Goal: Navigation & Orientation: Find specific page/section

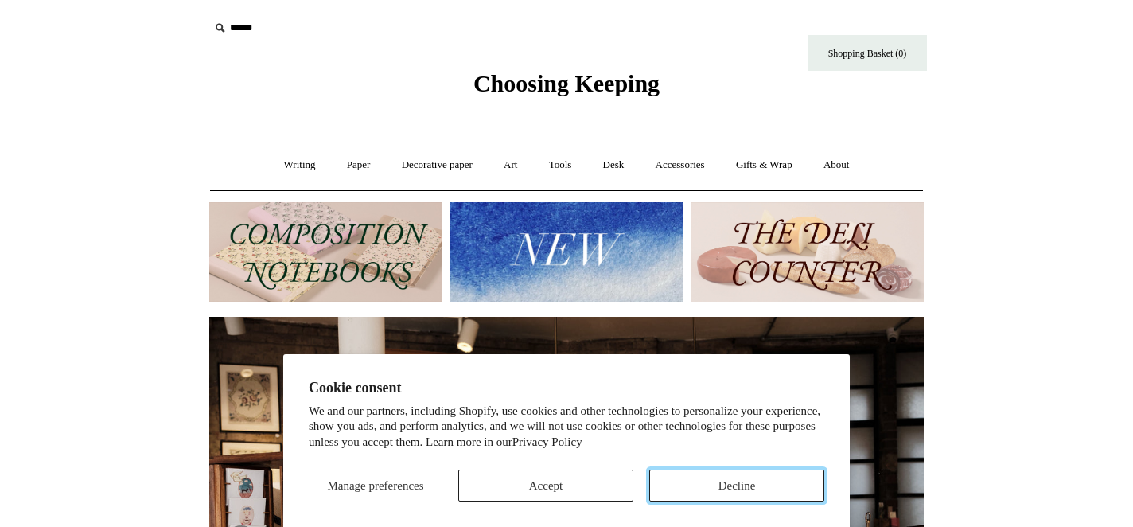
click at [676, 490] on button "Decline" at bounding box center [736, 485] width 175 height 32
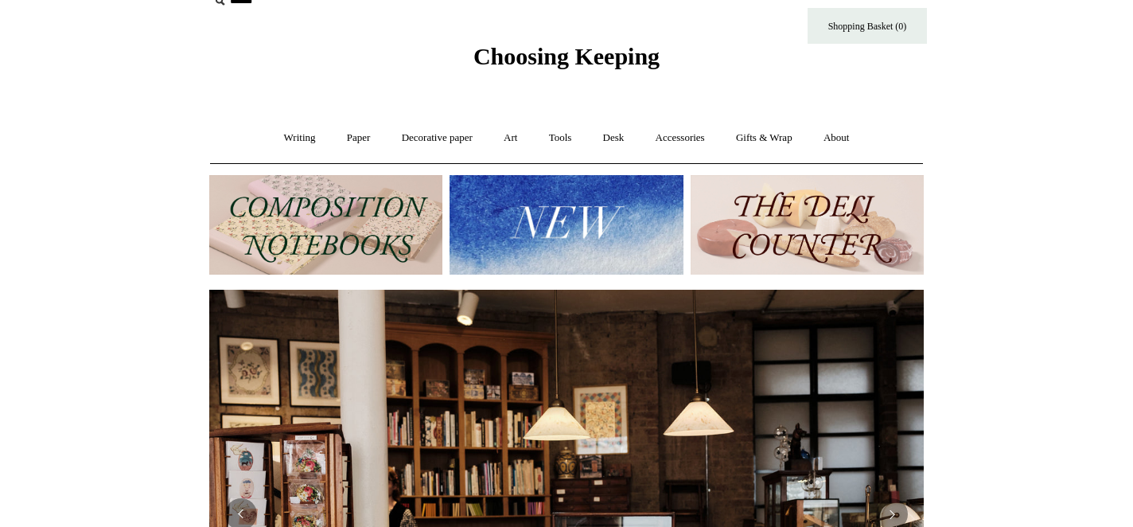
scroll to position [25, 0]
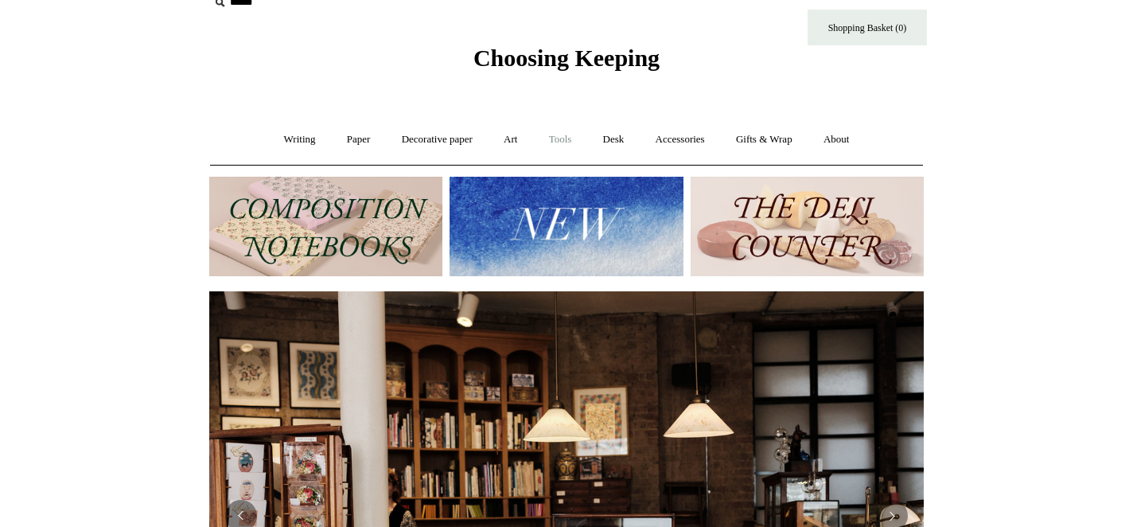
click at [578, 142] on link "Tools +" at bounding box center [561, 140] width 52 height 42
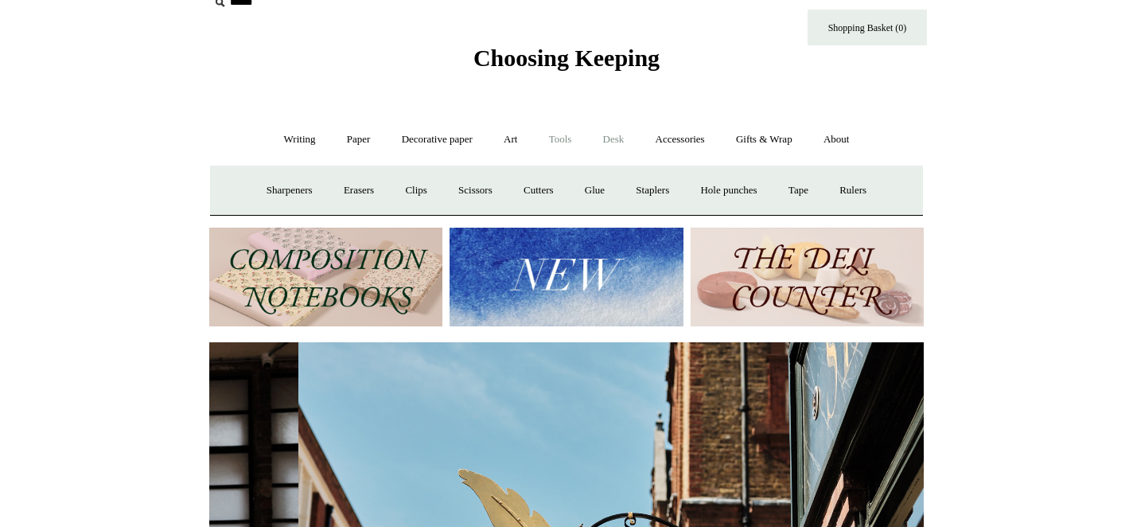
scroll to position [0, 714]
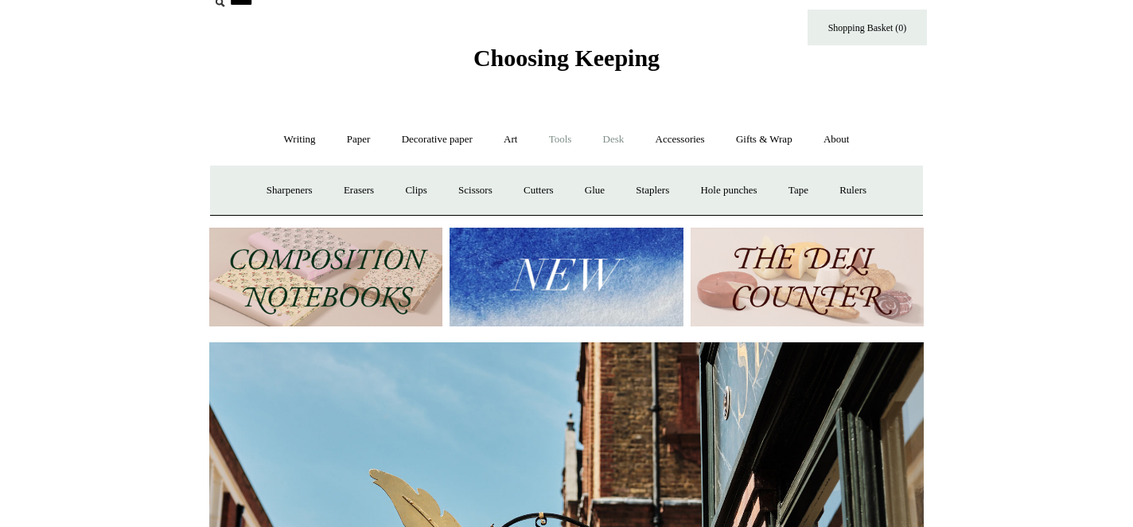
click at [628, 137] on link "Desk +" at bounding box center [614, 140] width 50 height 42
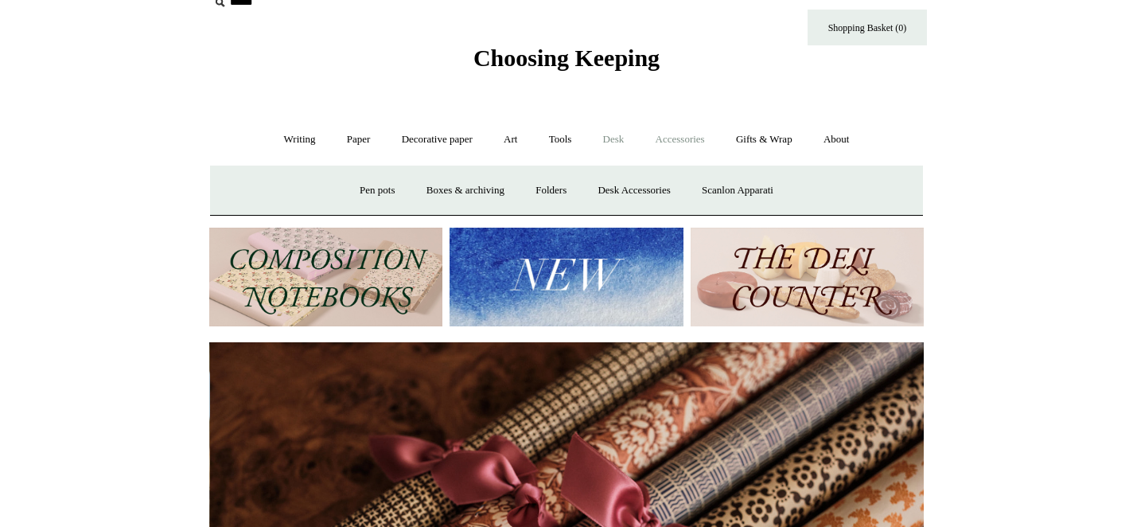
scroll to position [0, 1429]
click at [696, 134] on link "Accessories +" at bounding box center [680, 140] width 78 height 42
click at [286, 138] on link "Writing +" at bounding box center [300, 140] width 60 height 42
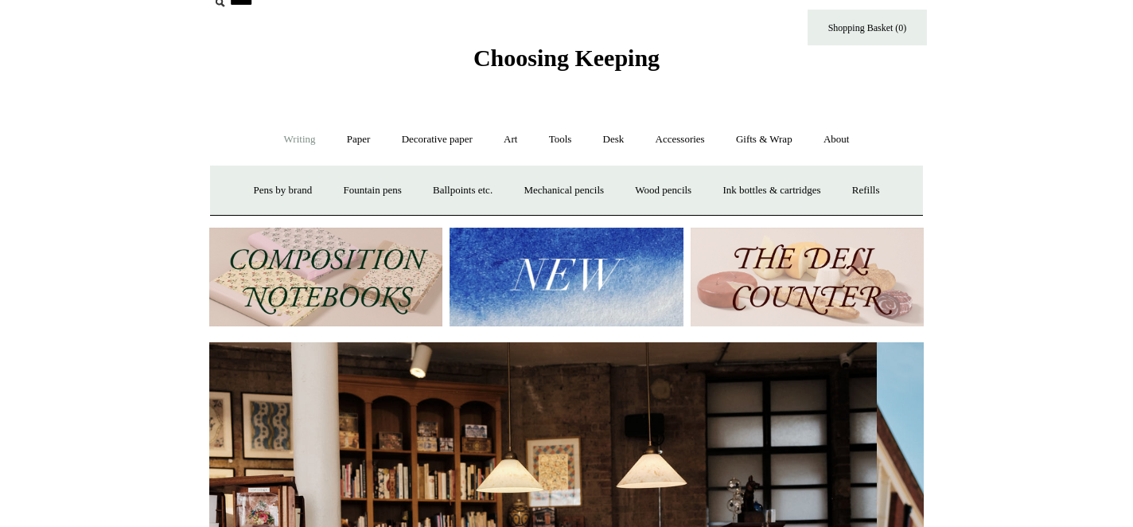
scroll to position [0, 0]
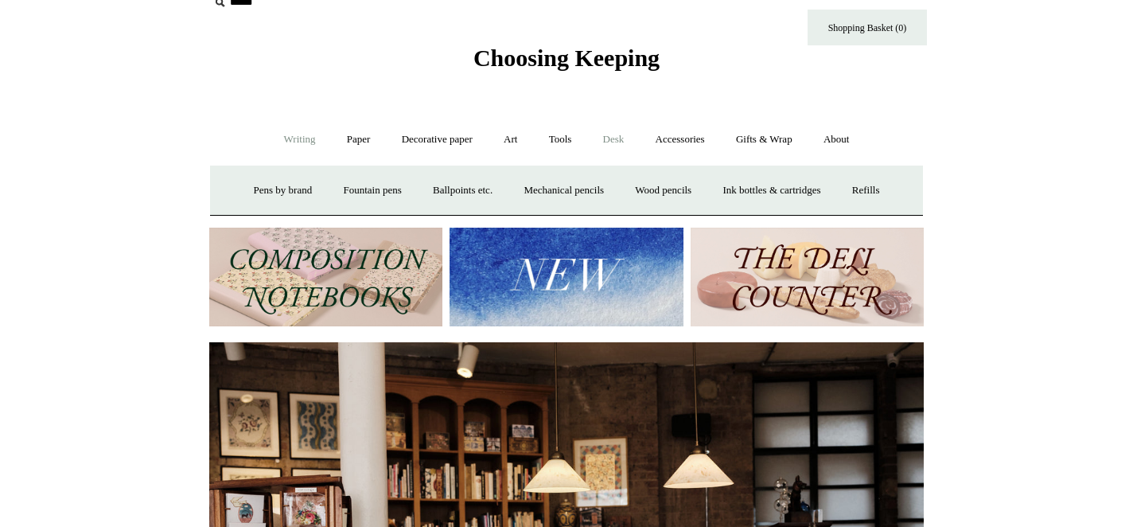
click at [624, 138] on link "Desk +" at bounding box center [614, 140] width 50 height 42
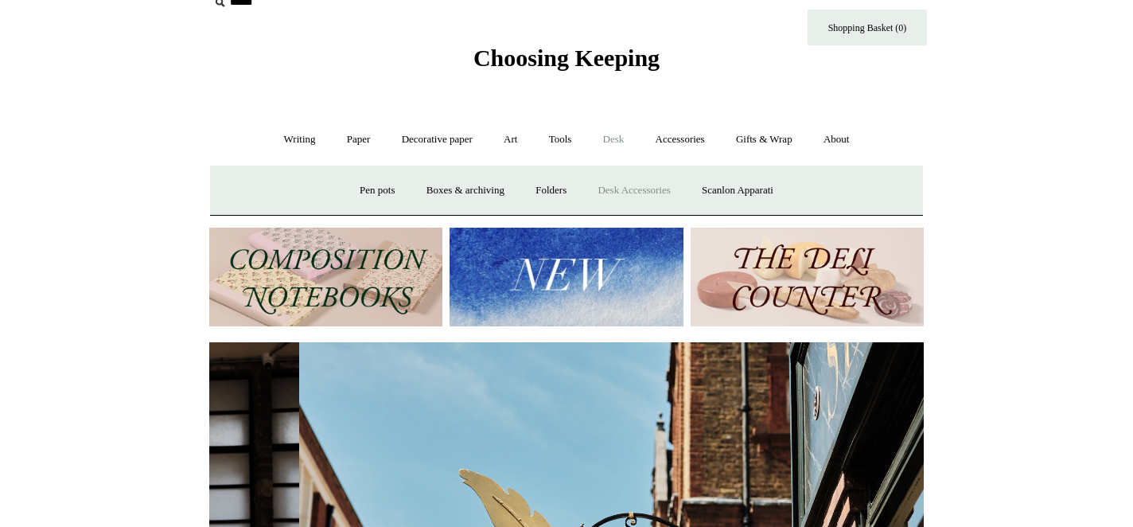
click at [656, 189] on link "Desk Accessories" at bounding box center [633, 190] width 101 height 42
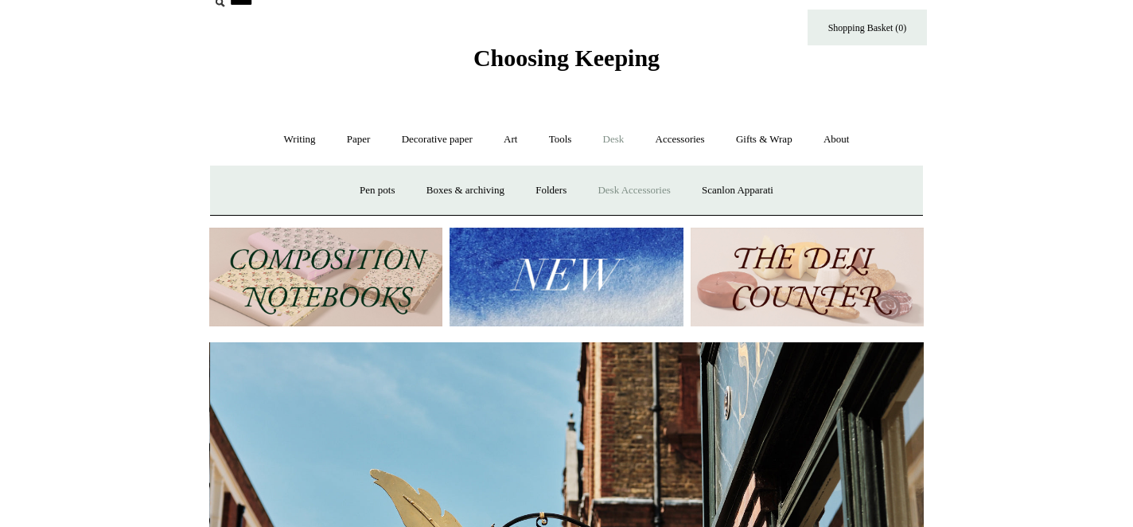
scroll to position [0, 714]
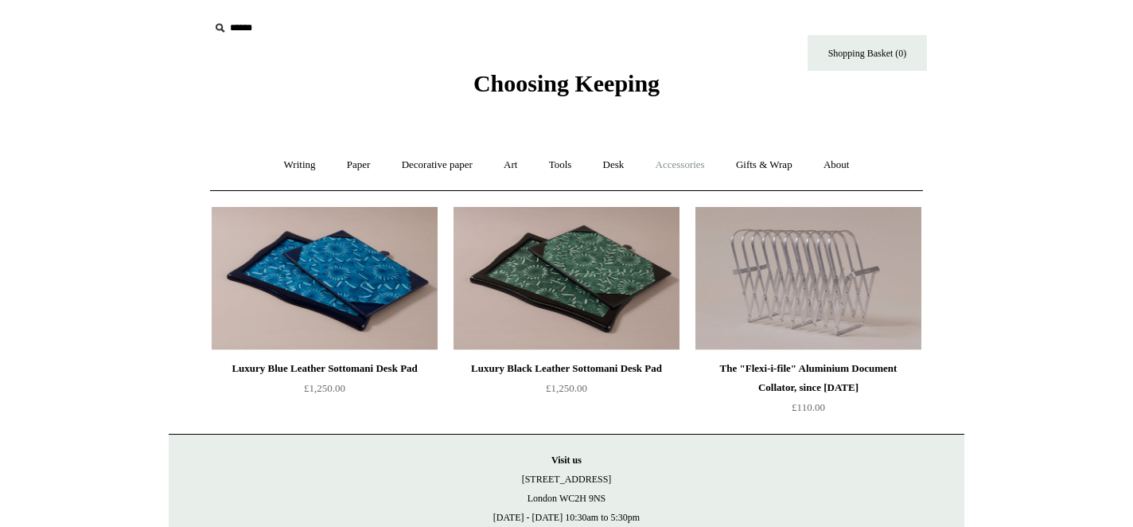
click at [701, 163] on link "Accessories +" at bounding box center [680, 165] width 78 height 42
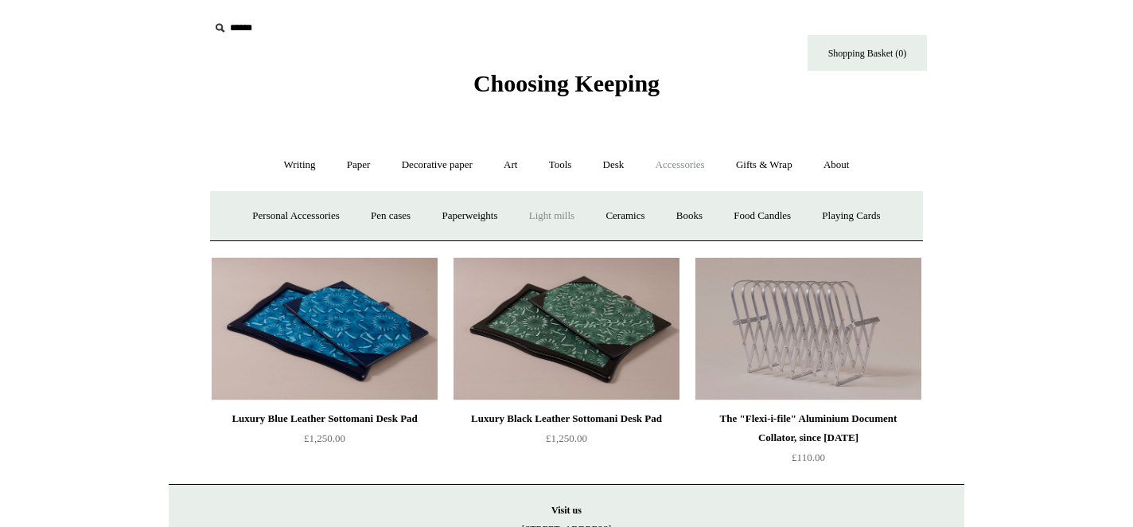
click at [569, 225] on link "Light mills" at bounding box center [552, 216] width 74 height 42
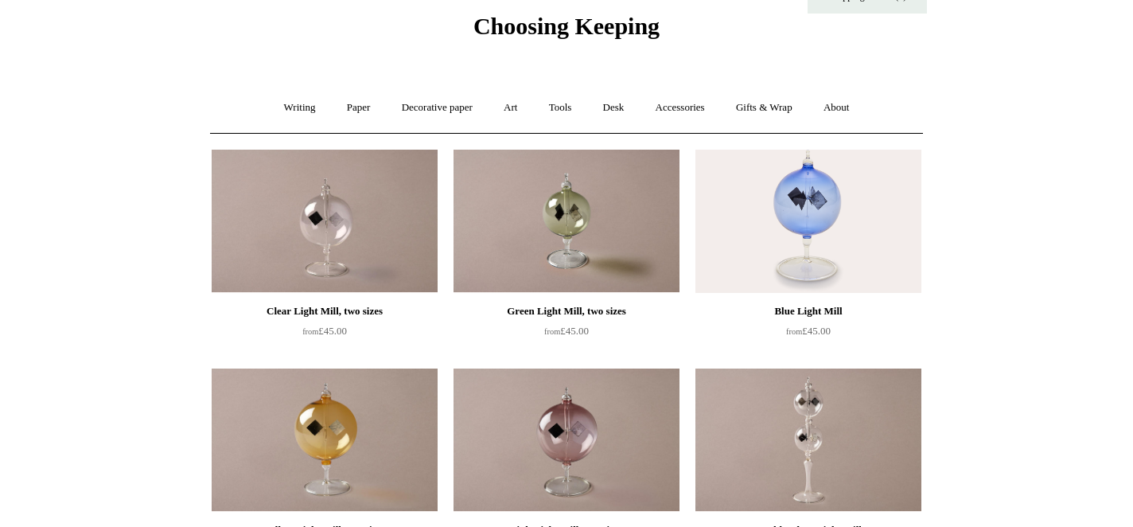
scroll to position [55, 0]
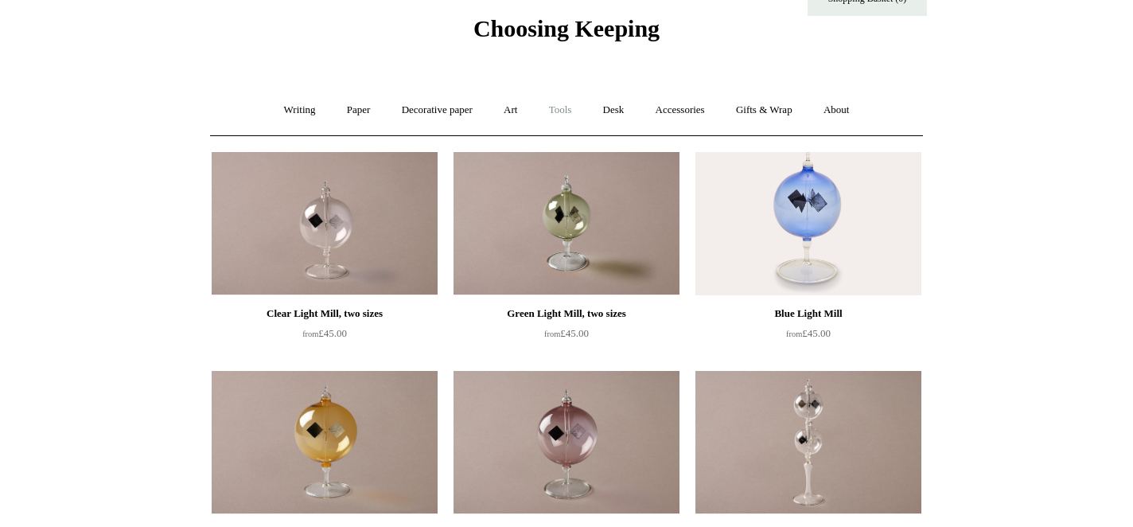
click at [569, 106] on link "Tools +" at bounding box center [561, 110] width 52 height 42
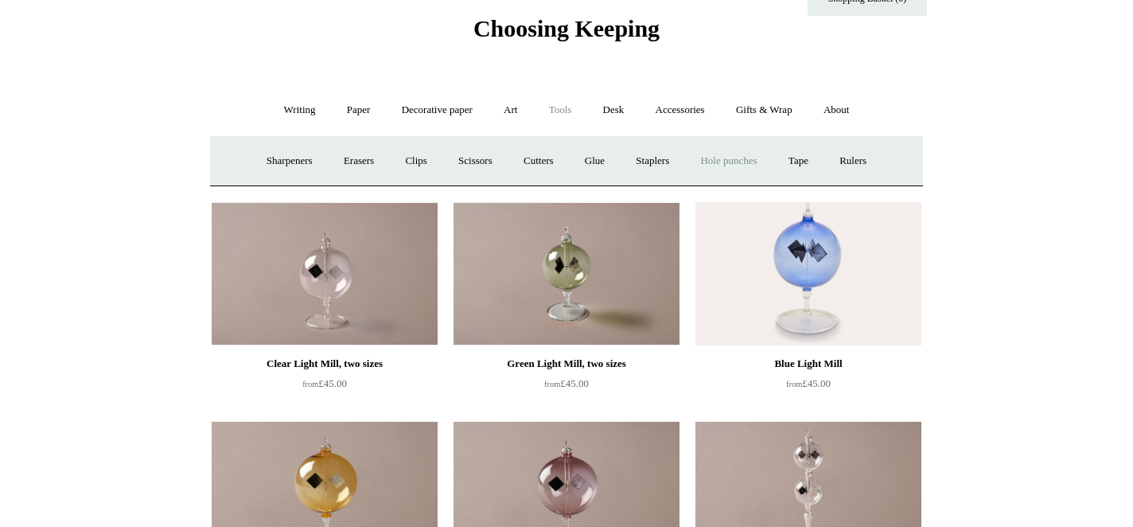
click at [737, 165] on link "Hole punches" at bounding box center [728, 161] width 85 height 42
